Goal: Navigation & Orientation: Find specific page/section

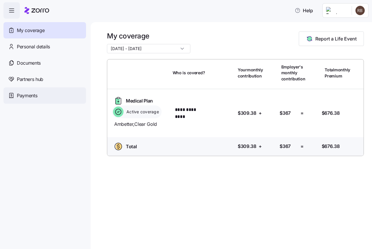
click at [40, 96] on div "Payments" at bounding box center [44, 95] width 83 height 16
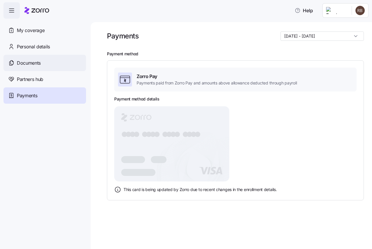
click at [32, 62] on span "Documents" at bounding box center [29, 62] width 24 height 7
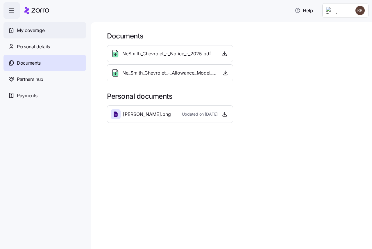
click at [54, 34] on div "My coverage" at bounding box center [44, 30] width 83 height 16
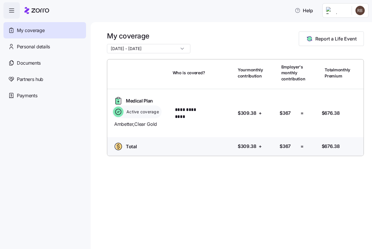
click at [176, 47] on input "08/01/2025 - 12/31/2025" at bounding box center [148, 48] width 83 height 9
click at [191, 38] on div "My coverage 08/01/2025 - 12/31/2025 Report a Life Event" at bounding box center [235, 42] width 257 height 22
